Goal: Navigation & Orientation: Go to known website

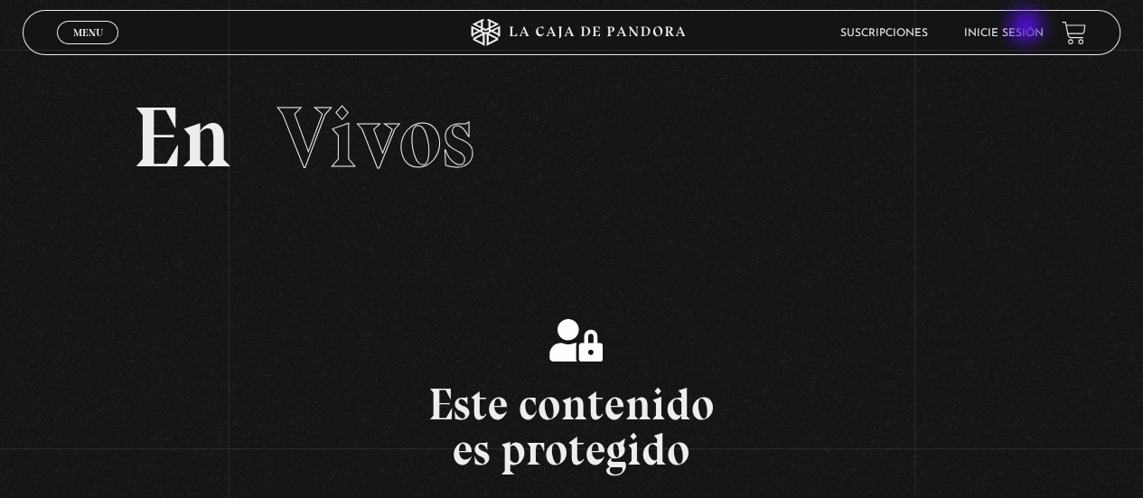
click at [1028, 28] on link "Inicie sesión" at bounding box center [1003, 33] width 79 height 11
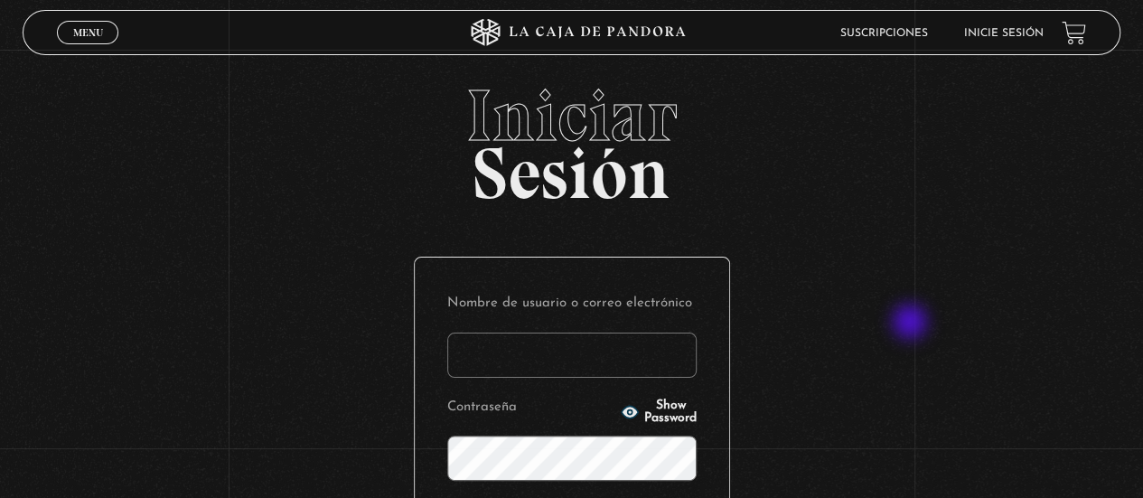
scroll to position [280, 0]
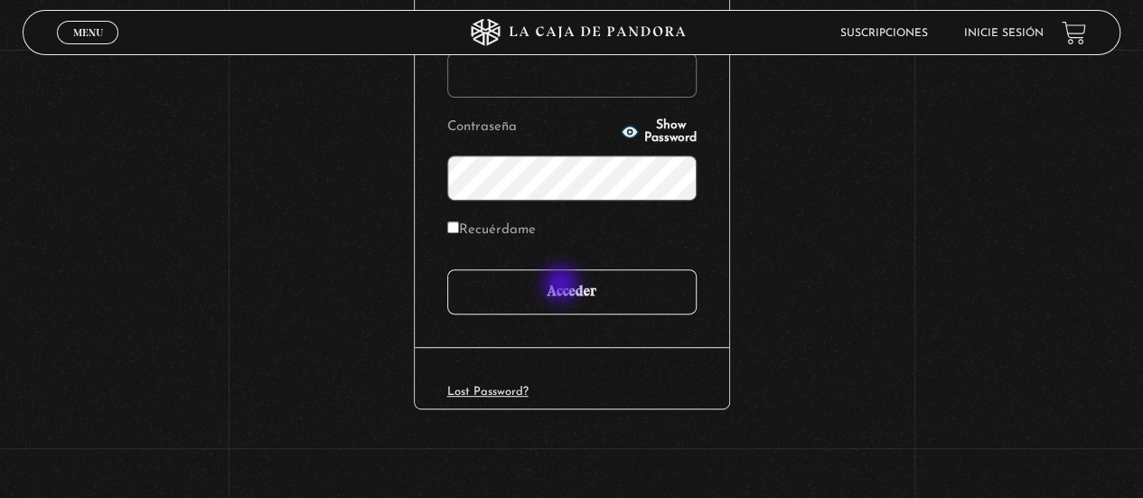
type input "adrianmolinacr@gmail.com"
click at [557, 285] on input "Acceder" at bounding box center [571, 291] width 249 height 45
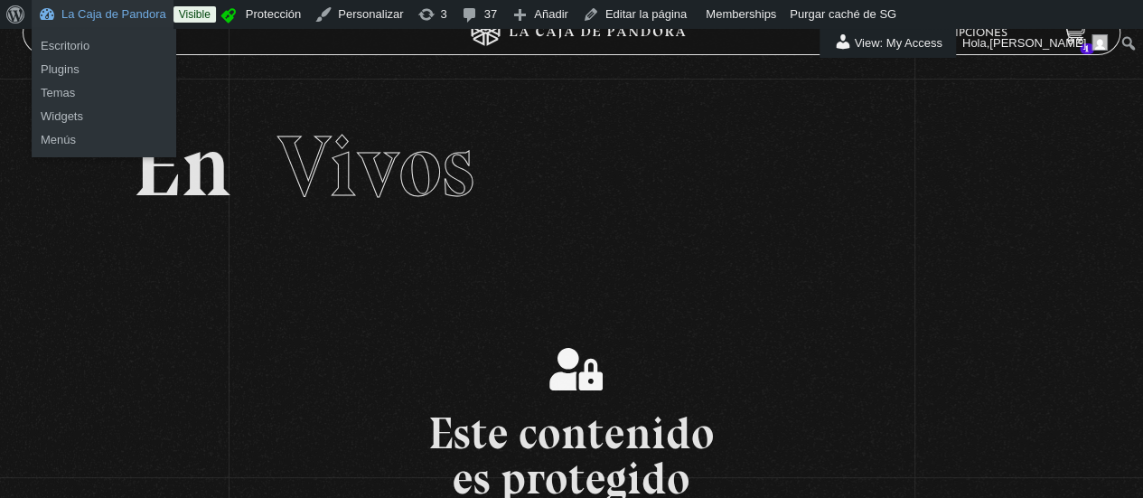
click at [100, 14] on link "La Caja de Pandora" at bounding box center [103, 14] width 142 height 29
